Goal: Task Accomplishment & Management: Use online tool/utility

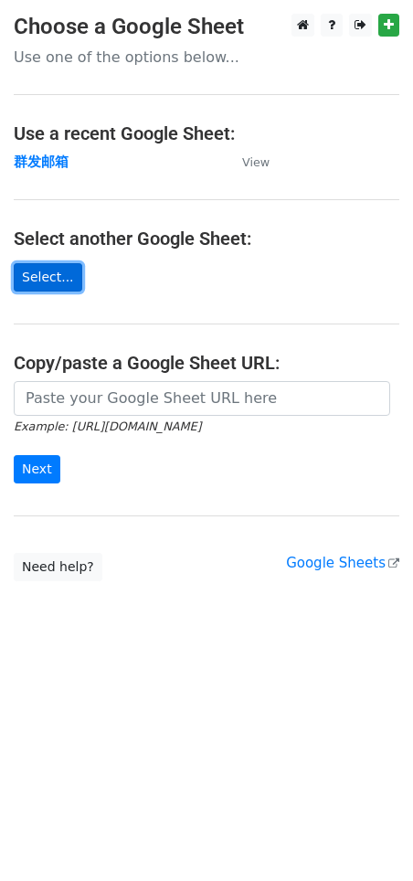
click at [47, 281] on link "Select..." at bounding box center [48, 277] width 69 height 28
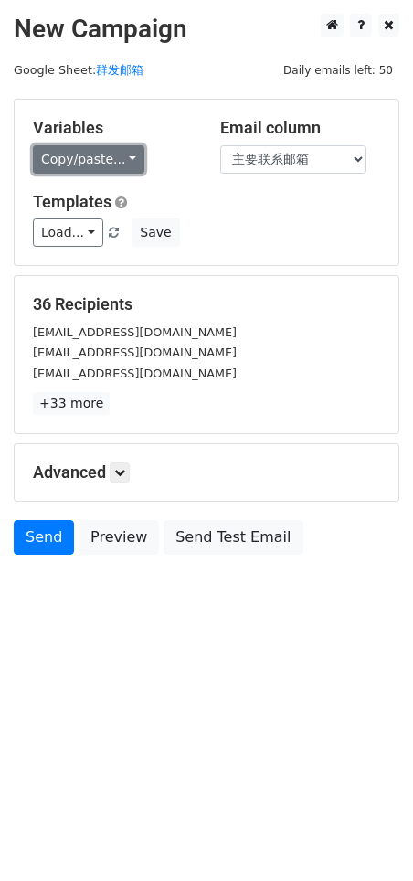
click at [95, 155] on link "Copy/paste..." at bounding box center [89, 159] width 112 height 28
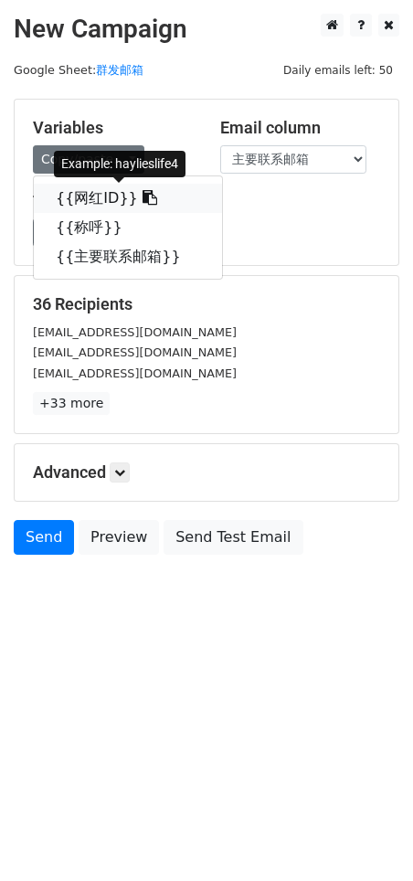
click at [103, 193] on link "{{网红ID}}" at bounding box center [128, 198] width 188 height 29
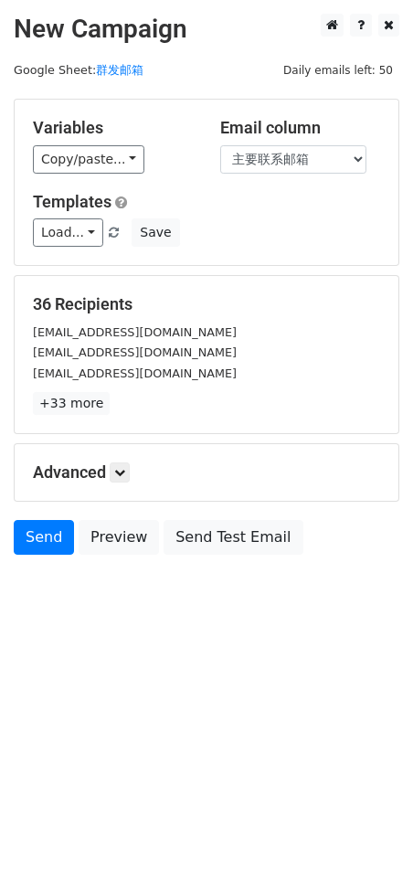
click at [112, 471] on h5 "Advanced" at bounding box center [206, 473] width 347 height 20
click at [120, 475] on icon at bounding box center [119, 472] width 11 height 11
